Goal: Task Accomplishment & Management: Manage account settings

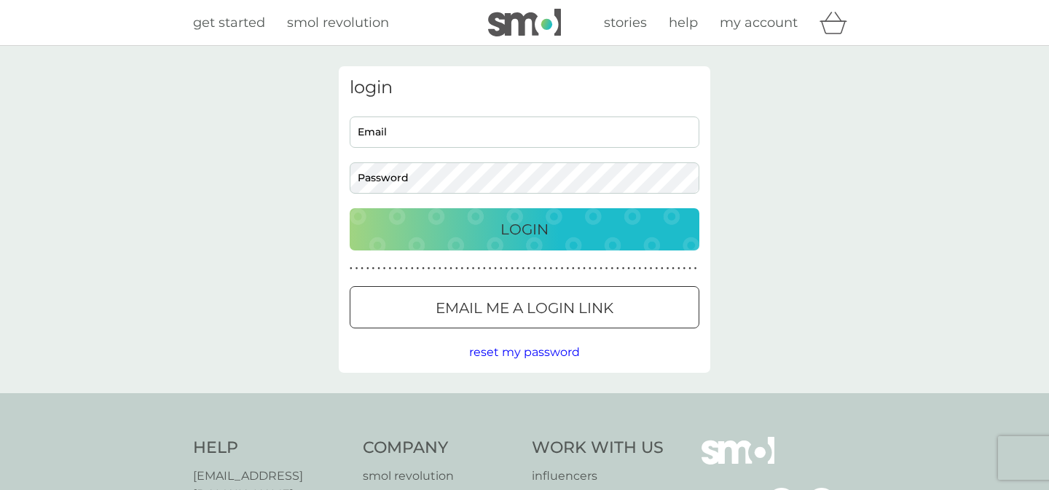
type input "albrocksathome@gmail.com"
click at [530, 236] on p "Login" at bounding box center [524, 229] width 48 height 23
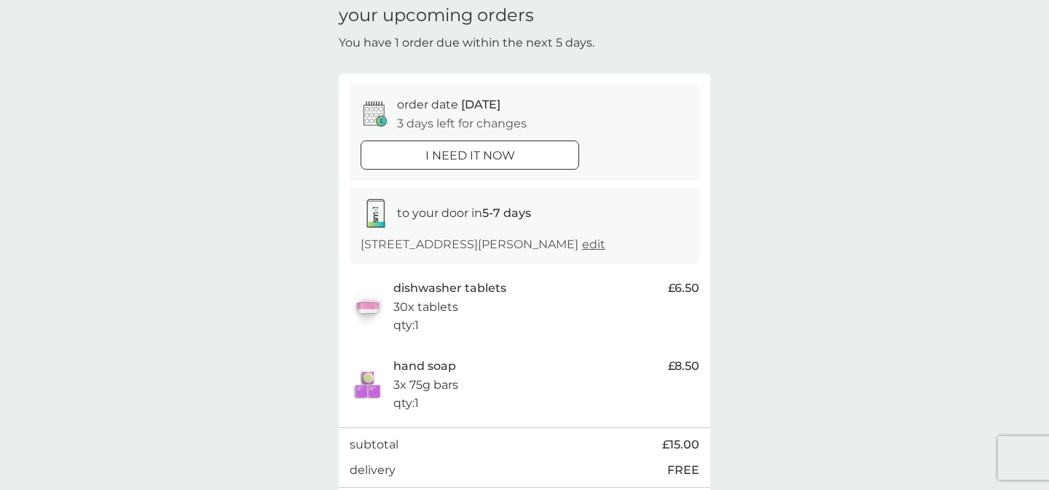
scroll to position [165, 0]
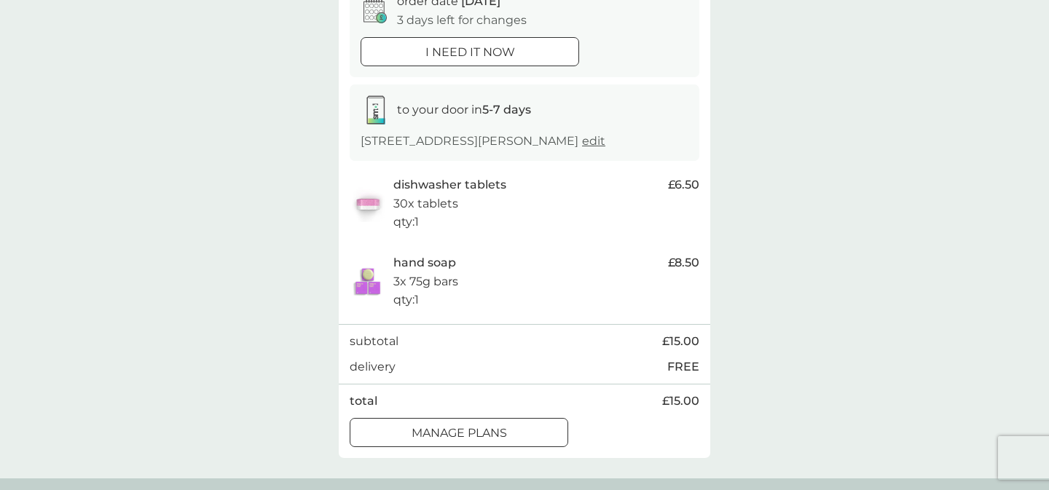
click at [506, 436] on p "manage plans" at bounding box center [459, 433] width 95 height 19
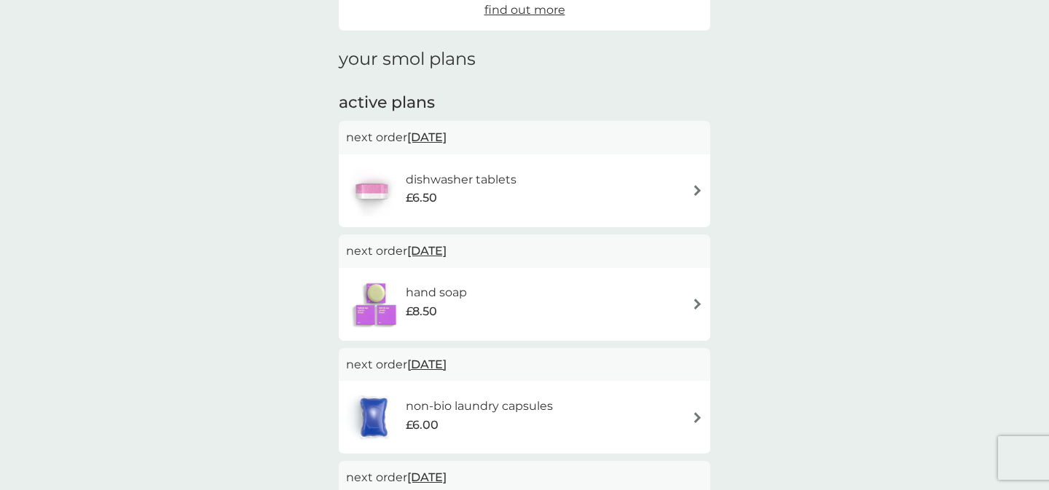
scroll to position [190, 0]
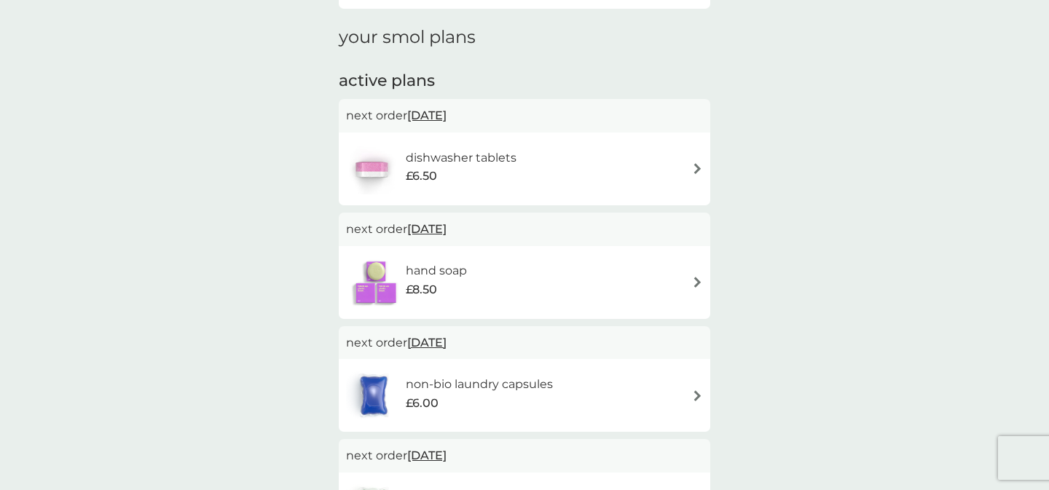
click at [698, 283] on img at bounding box center [697, 282] width 11 height 11
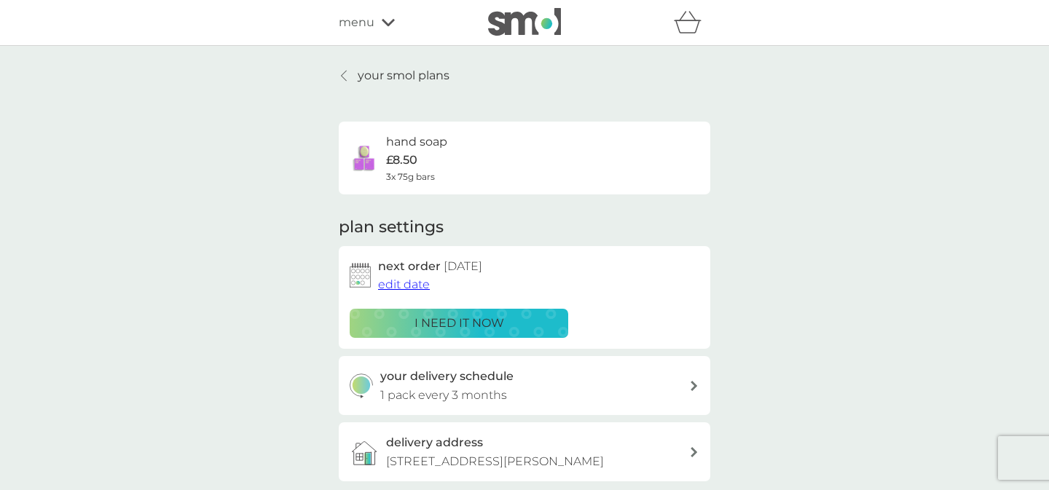
click at [417, 283] on span "edit date" at bounding box center [404, 285] width 52 height 14
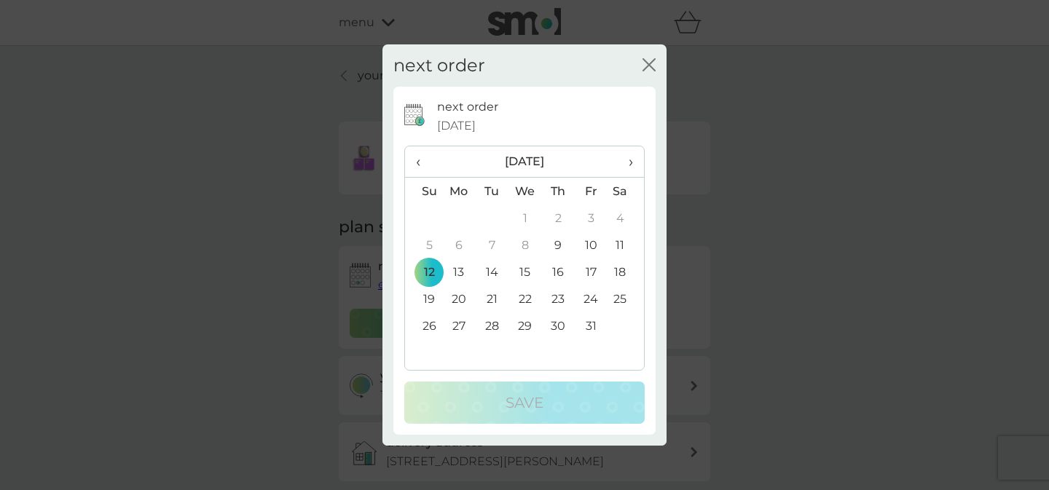
click at [629, 157] on span "›" at bounding box center [625, 161] width 15 height 31
click at [430, 248] on td "7" at bounding box center [423, 245] width 37 height 27
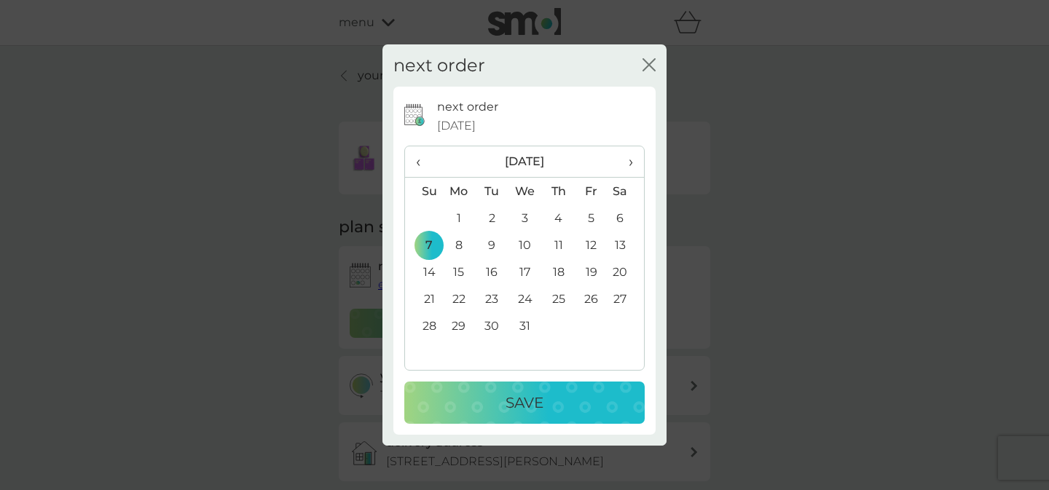
click at [512, 397] on p "Save" at bounding box center [524, 402] width 38 height 23
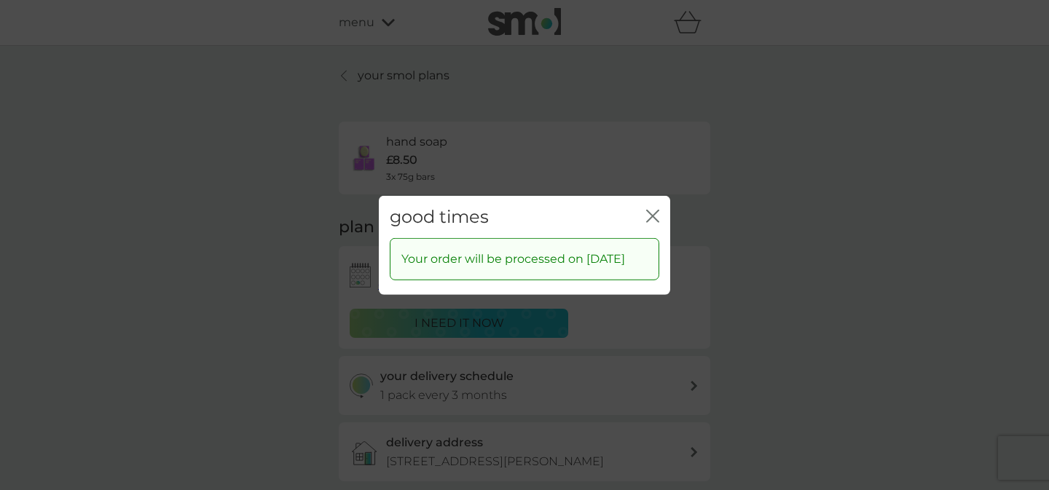
click at [648, 209] on icon "close" at bounding box center [652, 215] width 13 height 13
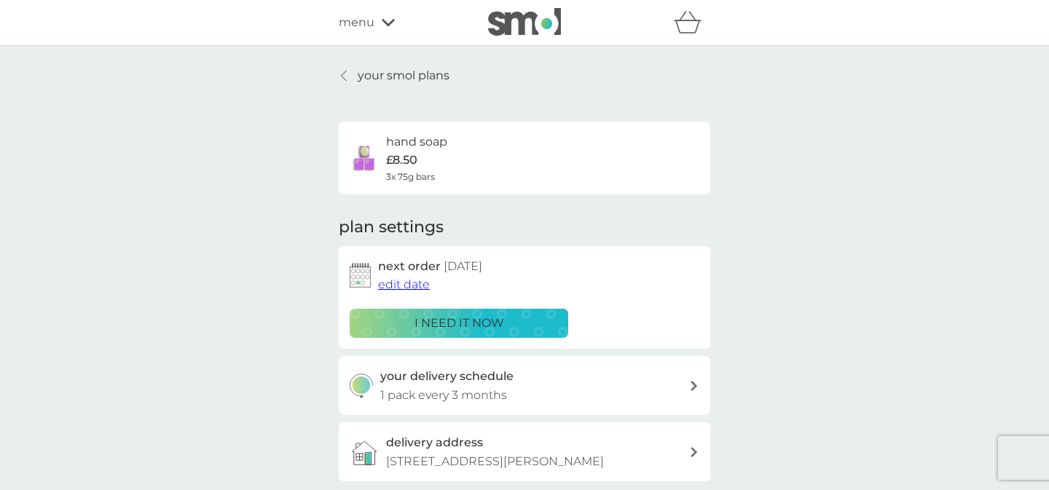
click at [391, 77] on p "your smol plans" at bounding box center [404, 75] width 92 height 19
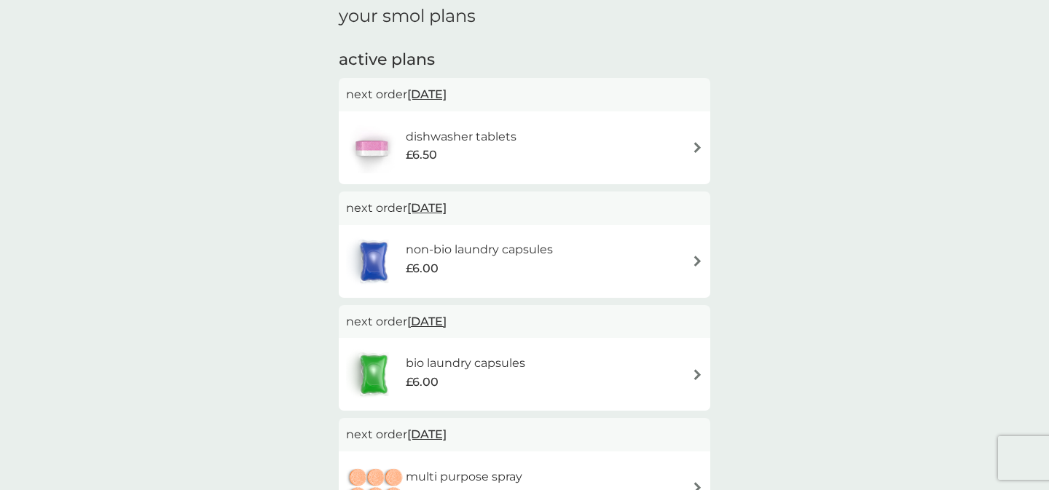
scroll to position [216, 0]
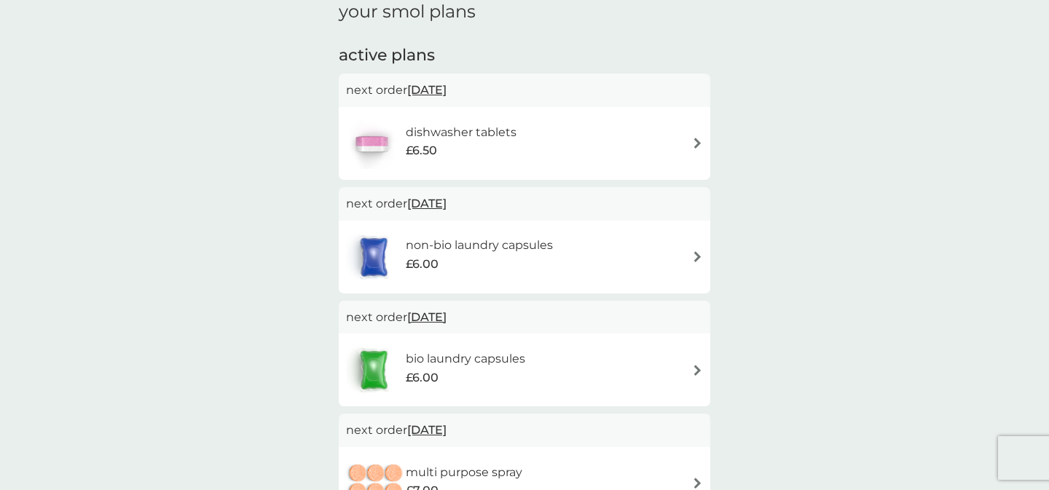
click at [698, 253] on img at bounding box center [697, 256] width 11 height 11
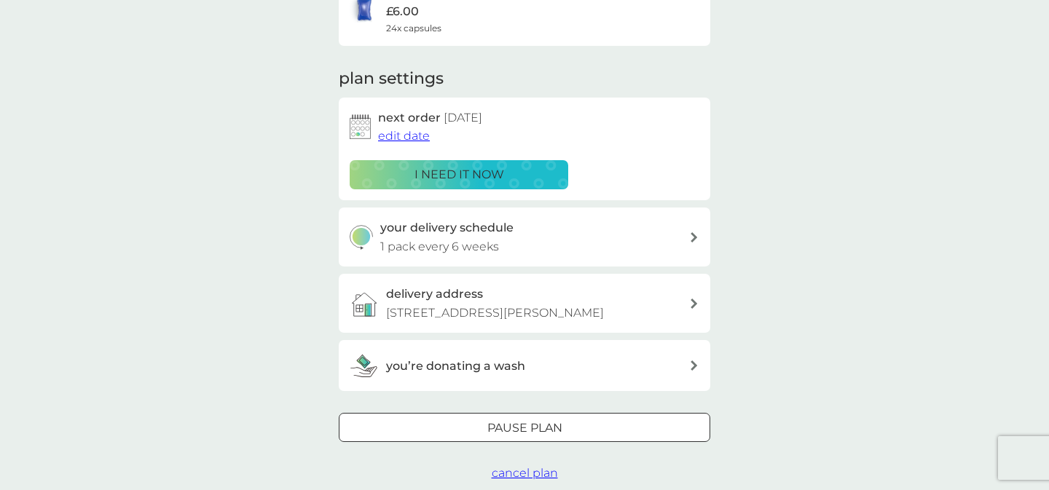
scroll to position [154, 0]
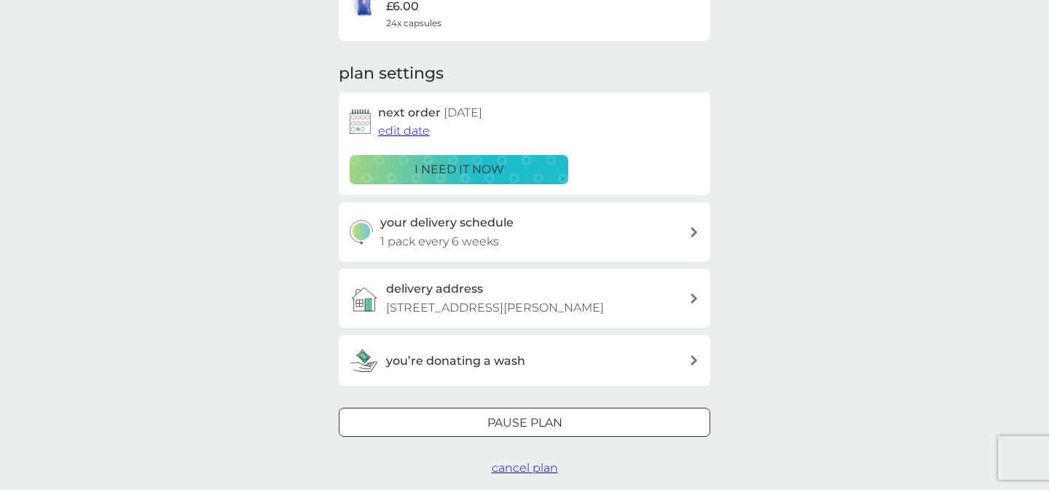
click at [404, 130] on span "edit date" at bounding box center [404, 131] width 52 height 14
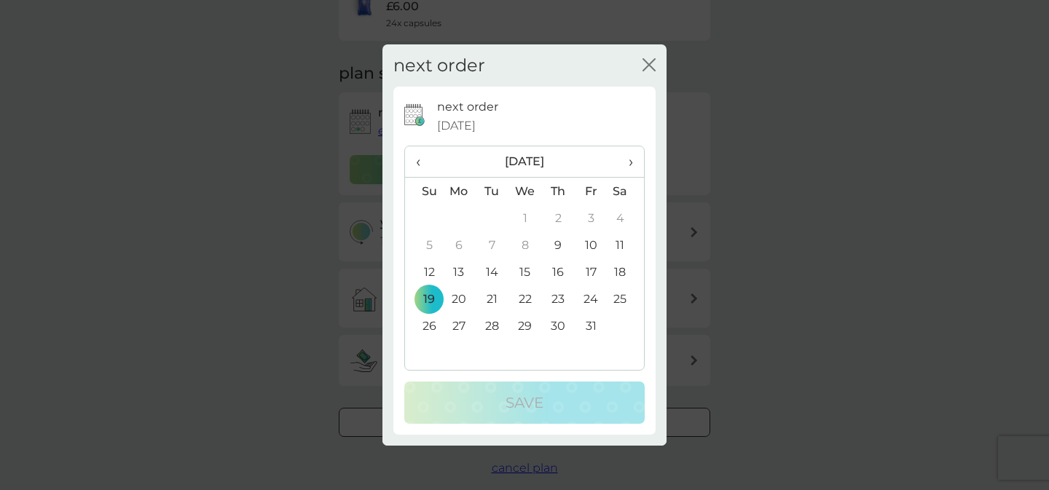
click at [629, 161] on span "›" at bounding box center [625, 161] width 15 height 31
click at [435, 240] on td "2" at bounding box center [423, 245] width 37 height 27
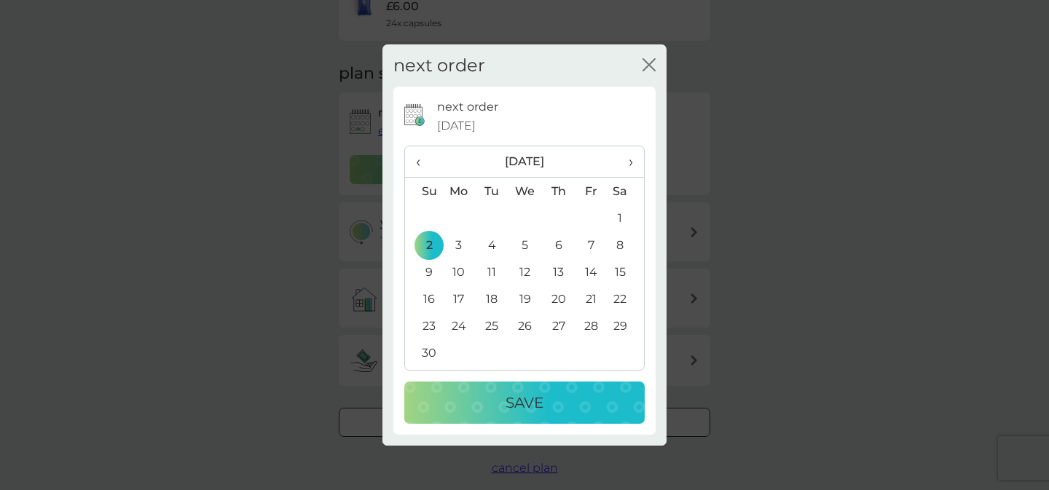
click at [535, 404] on p "Save" at bounding box center [524, 402] width 38 height 23
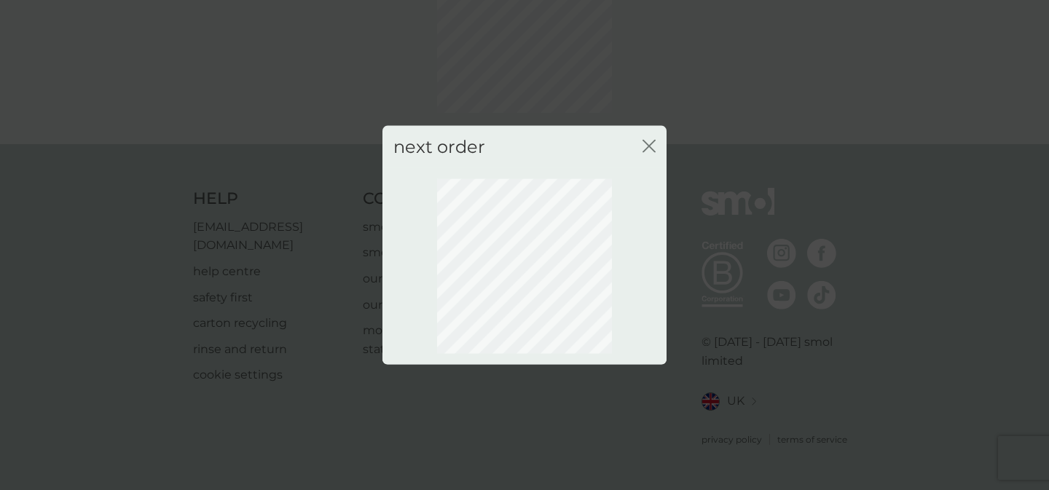
scroll to position [121, 0]
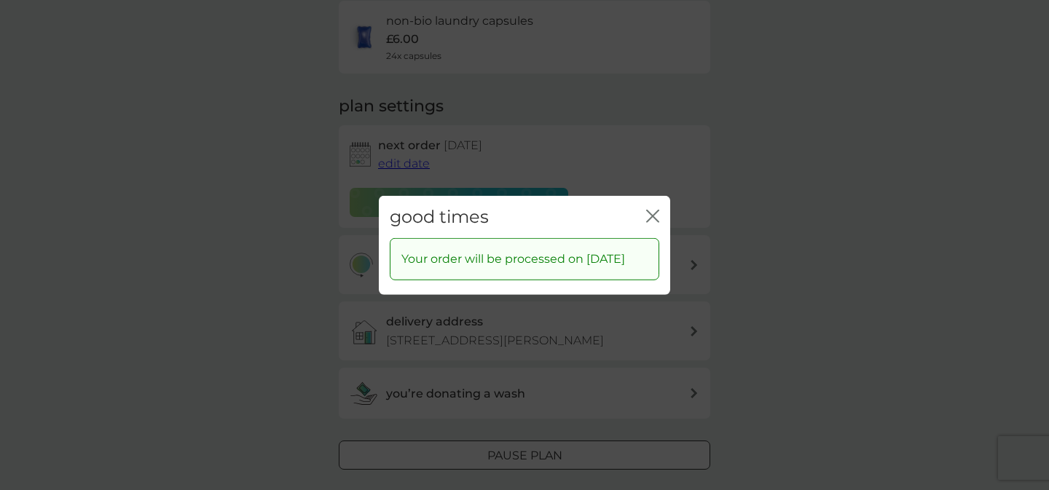
click at [650, 209] on icon "close" at bounding box center [652, 215] width 13 height 13
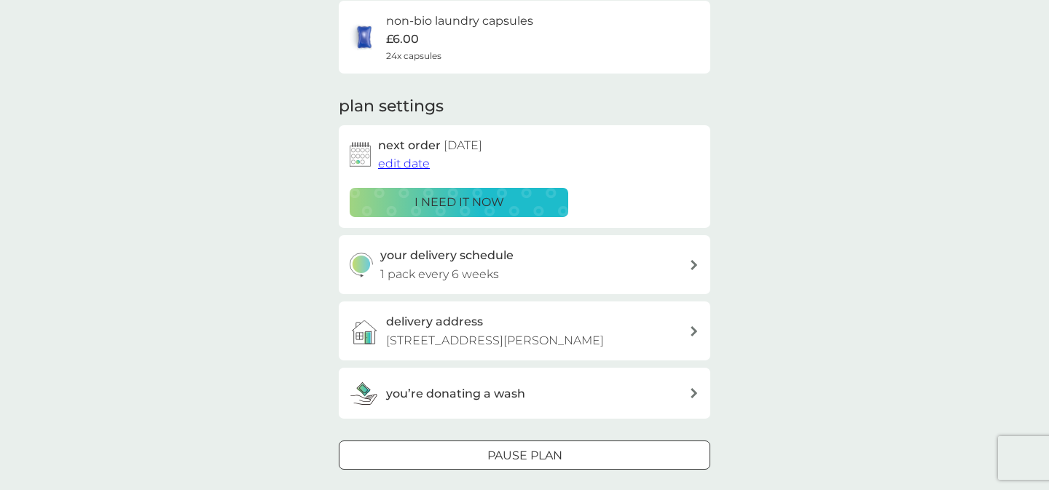
scroll to position [0, 0]
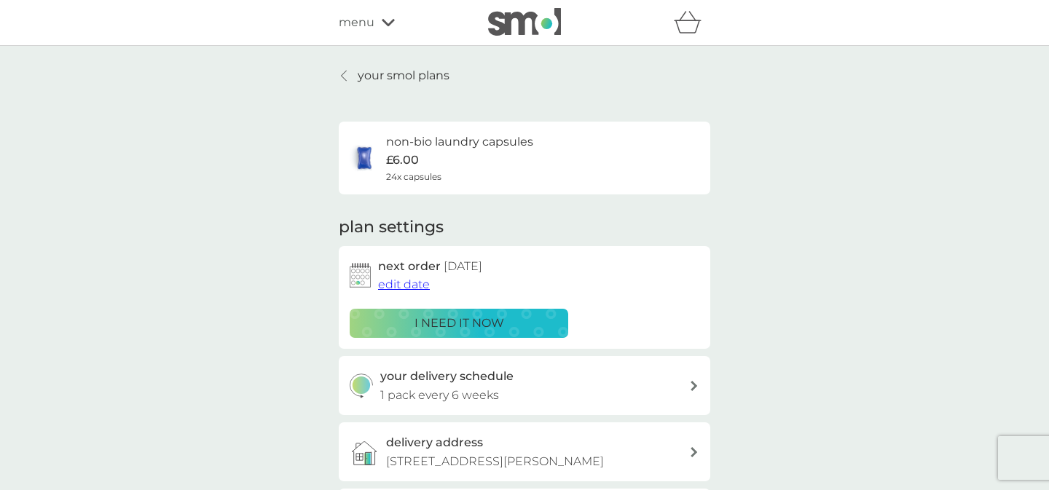
click at [343, 73] on icon at bounding box center [344, 76] width 5 height 10
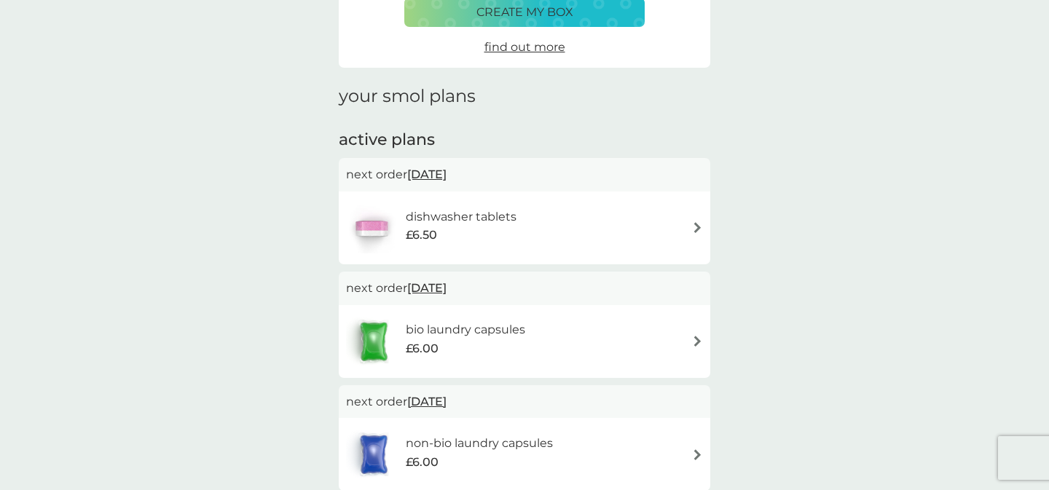
scroll to position [139, 0]
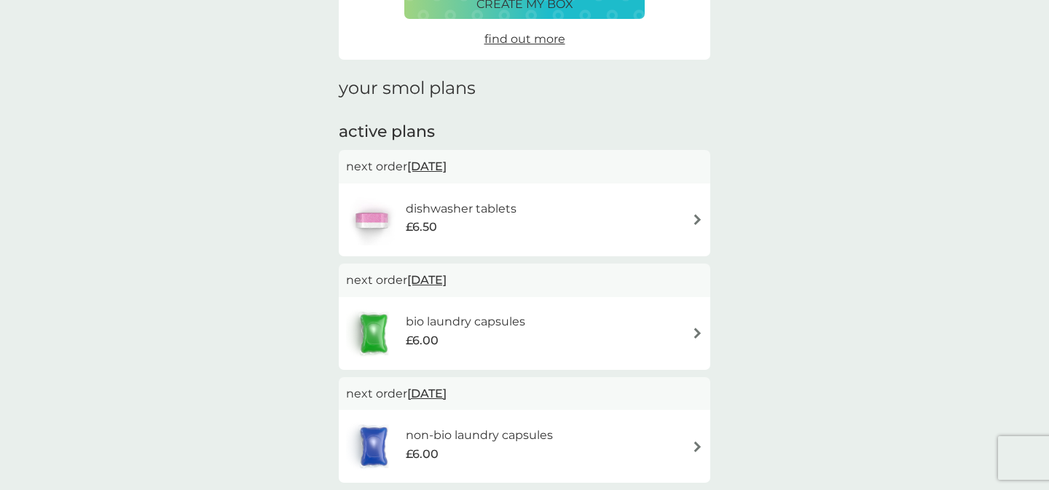
click at [446, 278] on span "[DATE]" at bounding box center [426, 280] width 39 height 28
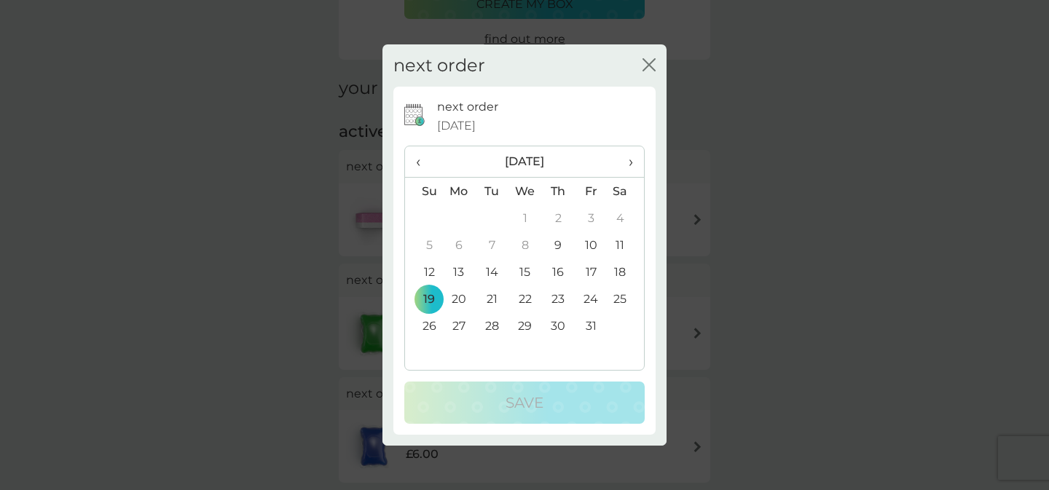
click at [632, 157] on span "›" at bounding box center [625, 161] width 15 height 31
click at [424, 245] on td "2" at bounding box center [423, 245] width 37 height 27
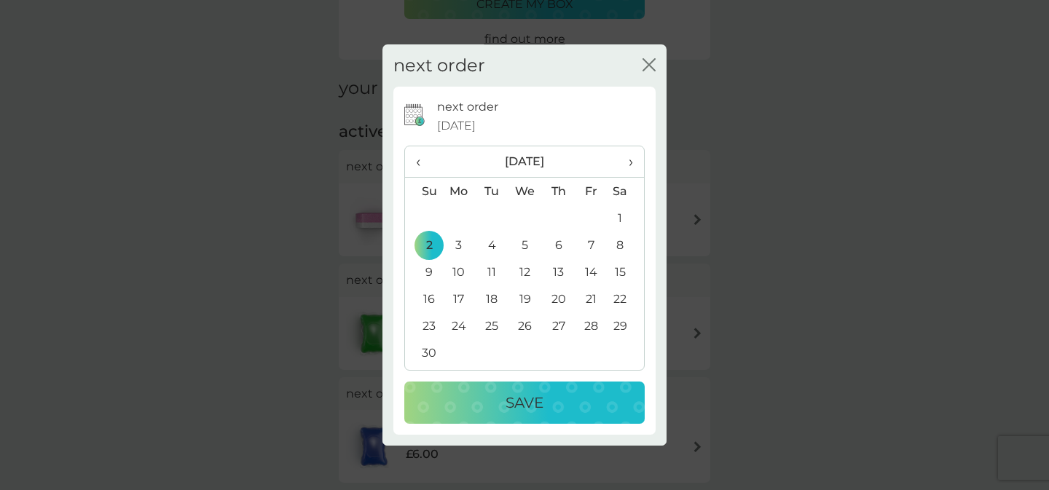
click at [487, 397] on div "Save" at bounding box center [524, 402] width 211 height 23
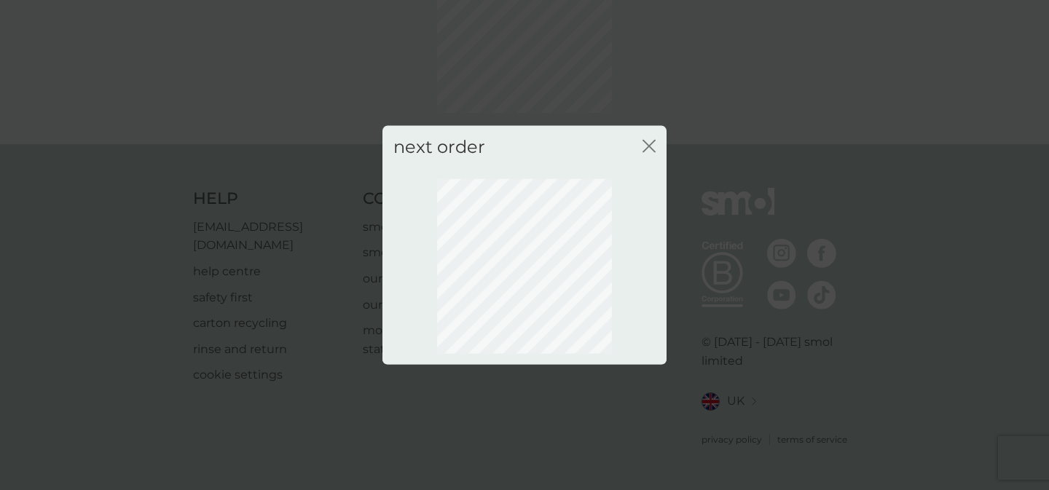
scroll to position [121, 0]
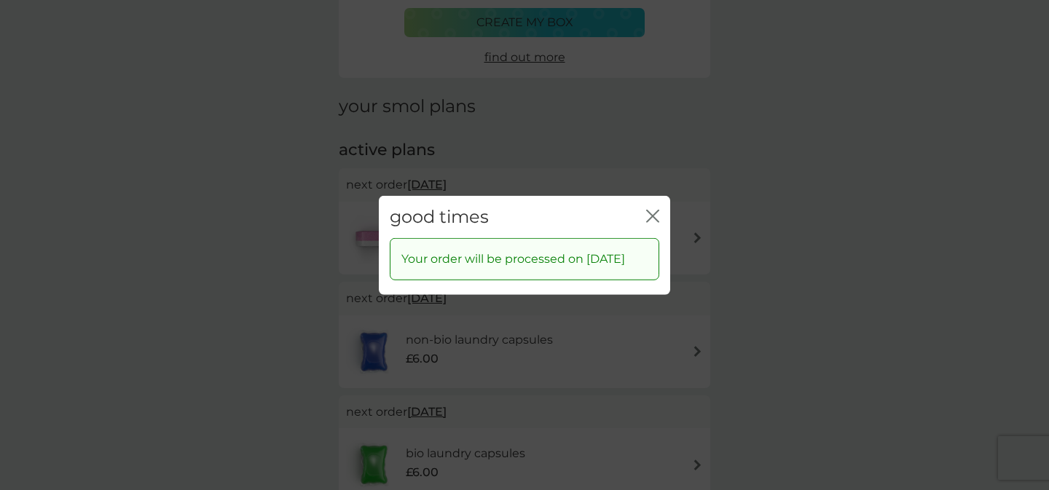
click at [653, 210] on icon "close" at bounding box center [656, 216] width 6 height 12
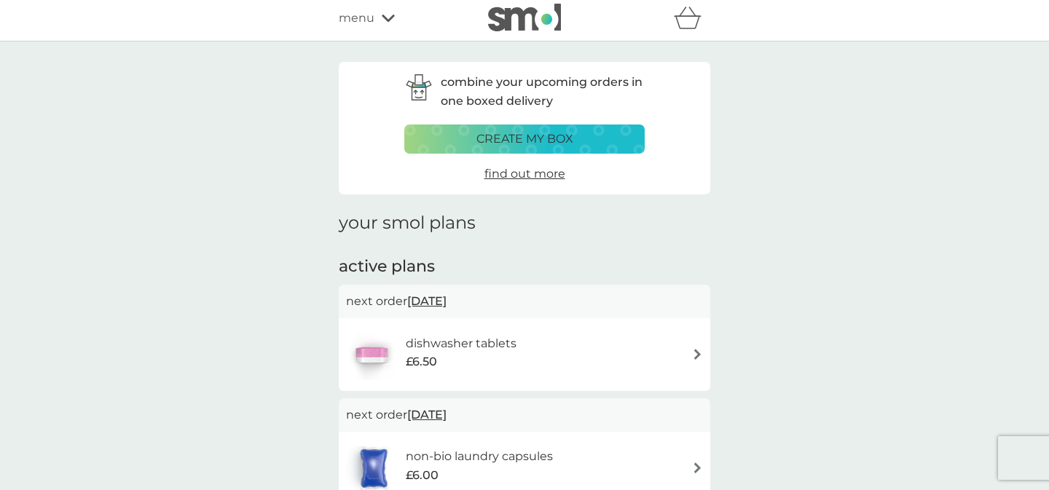
scroll to position [0, 0]
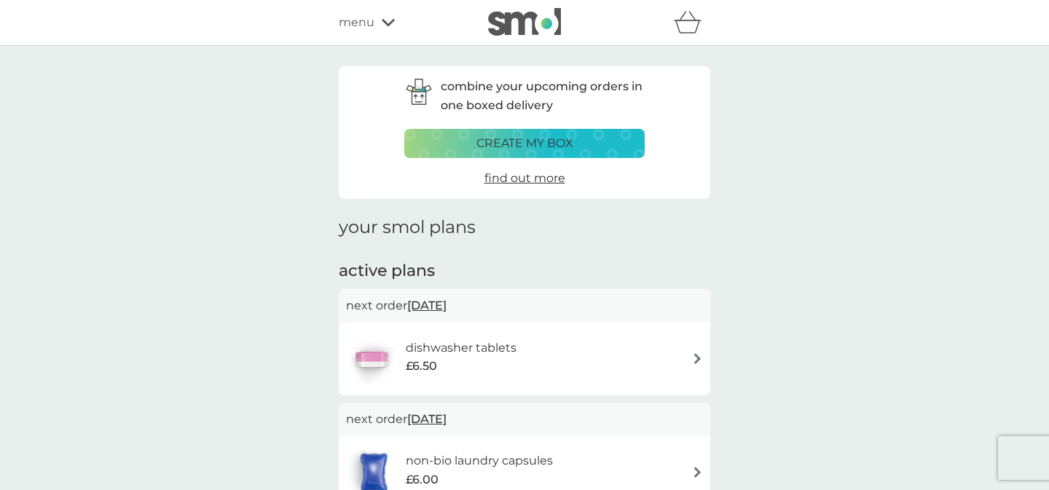
click at [389, 22] on icon at bounding box center [388, 22] width 13 height 7
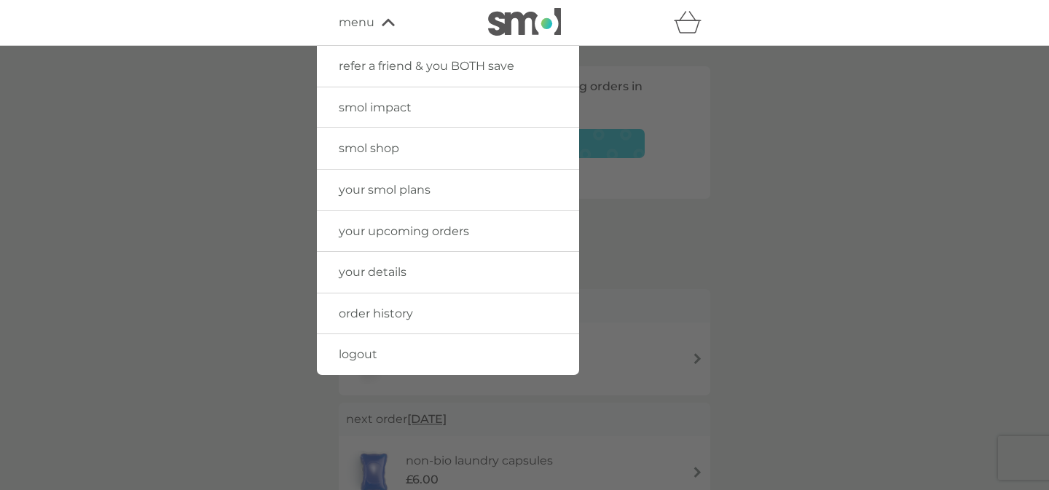
click at [361, 348] on span "logout" at bounding box center [358, 354] width 39 height 14
